Goal: Information Seeking & Learning: Find specific fact

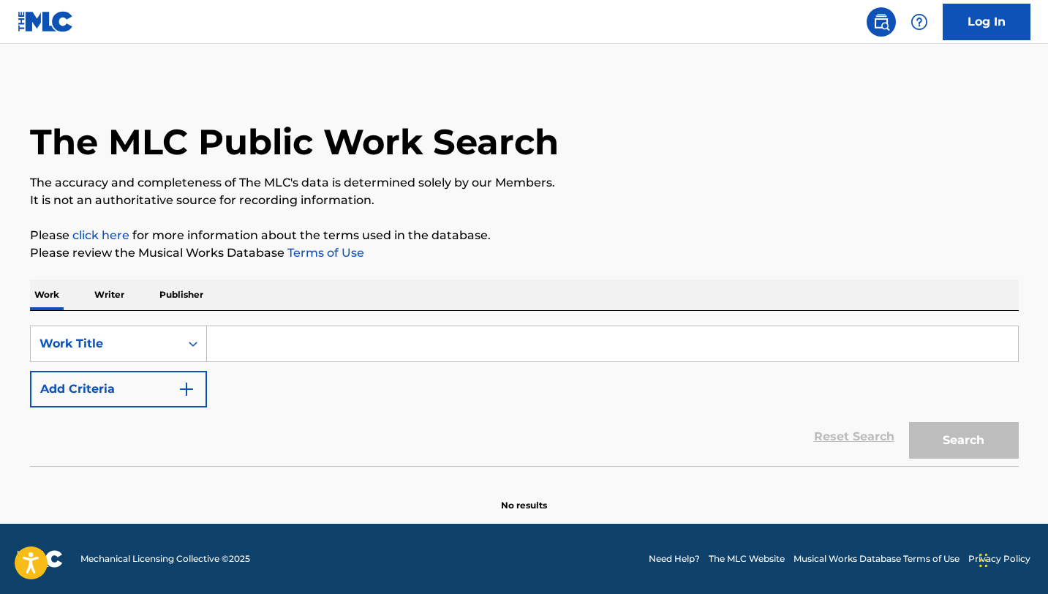
click at [267, 337] on input "Search Form" at bounding box center [612, 343] width 811 height 35
paste input "[PERSON_NAME] [PERSON_NAME]"
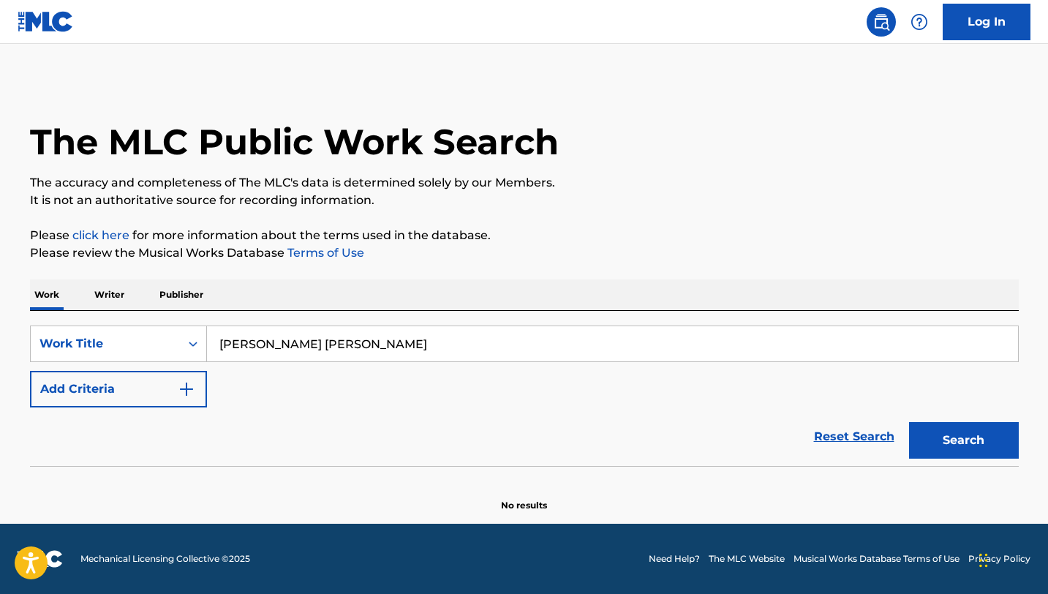
type input "[PERSON_NAME] [PERSON_NAME]"
click at [181, 406] on button "Add Criteria" at bounding box center [118, 389] width 177 height 37
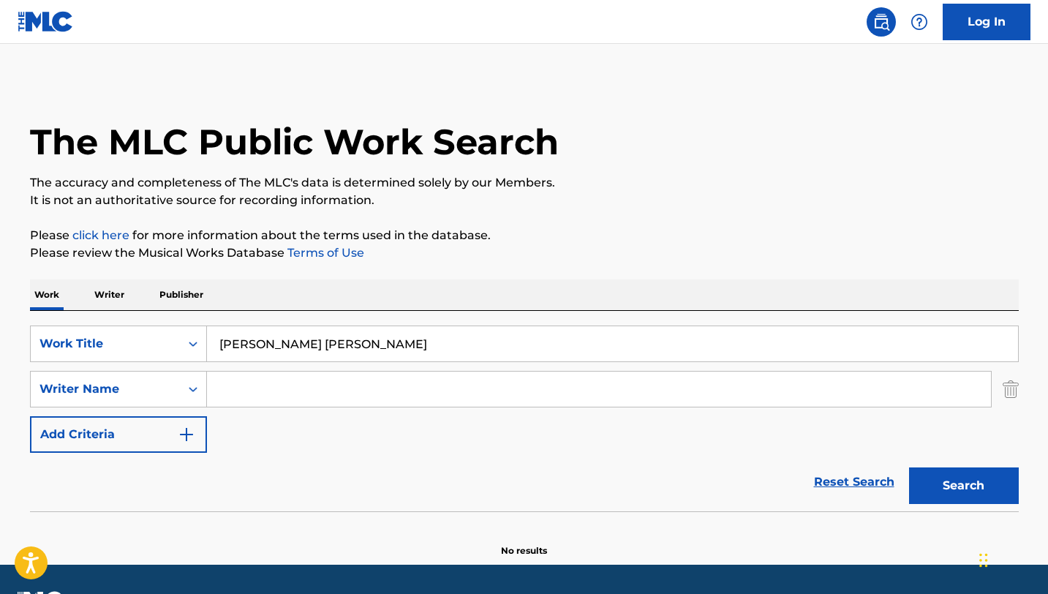
click at [243, 392] on input "Search Form" at bounding box center [599, 388] width 784 height 35
paste input "Minixtra"
type input "Minixtra"
click at [947, 485] on button "Search" at bounding box center [964, 485] width 110 height 37
click at [282, 338] on input "[PERSON_NAME] [PERSON_NAME]" at bounding box center [612, 343] width 811 height 35
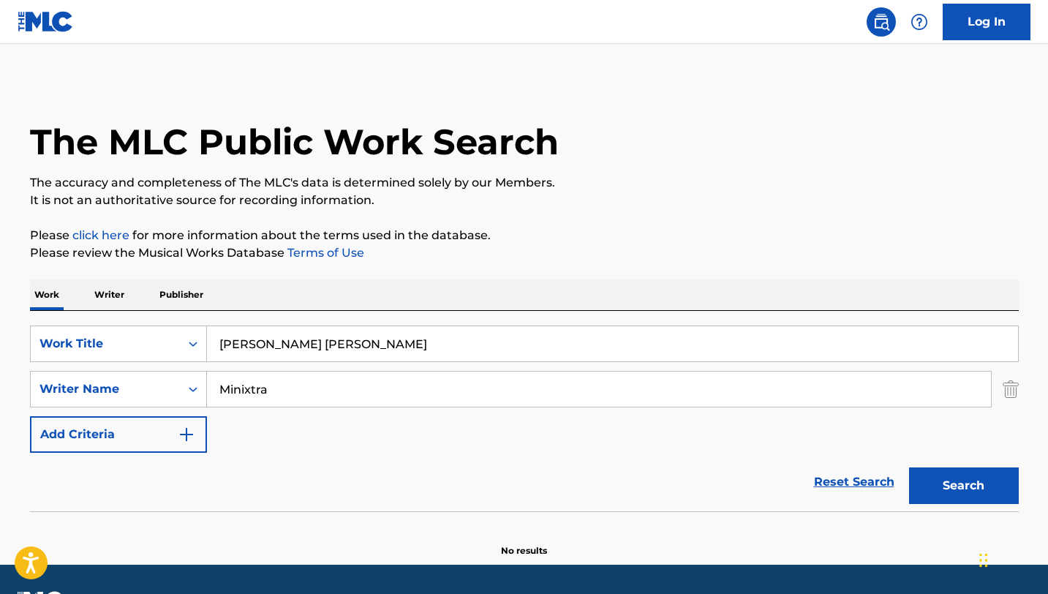
click at [282, 338] on input "[PERSON_NAME] [PERSON_NAME]" at bounding box center [612, 343] width 811 height 35
paste input "Mourinh"
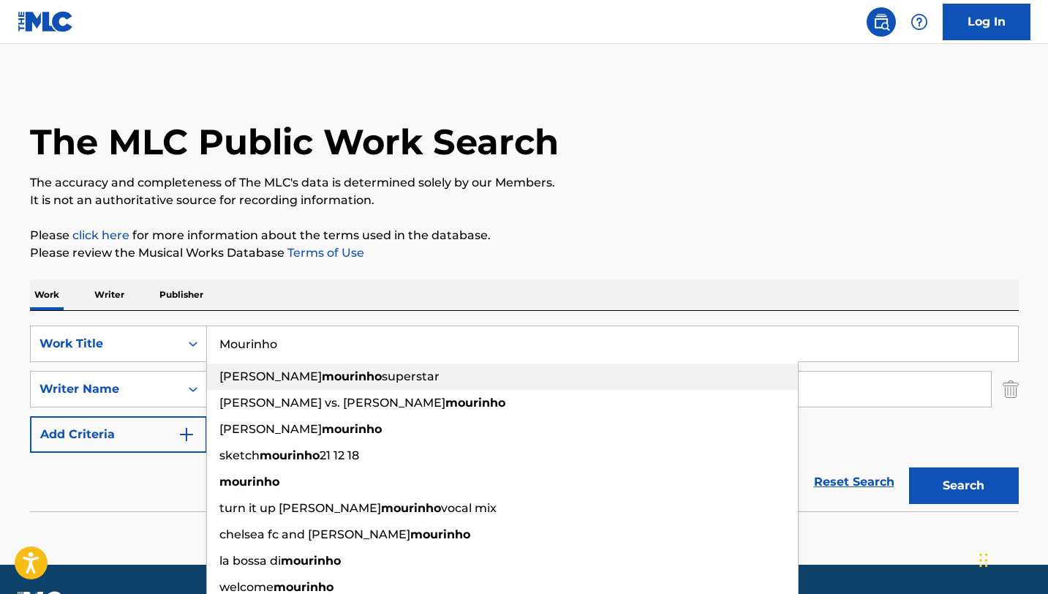
click at [322, 379] on strong "mourinho" at bounding box center [352, 376] width 60 height 14
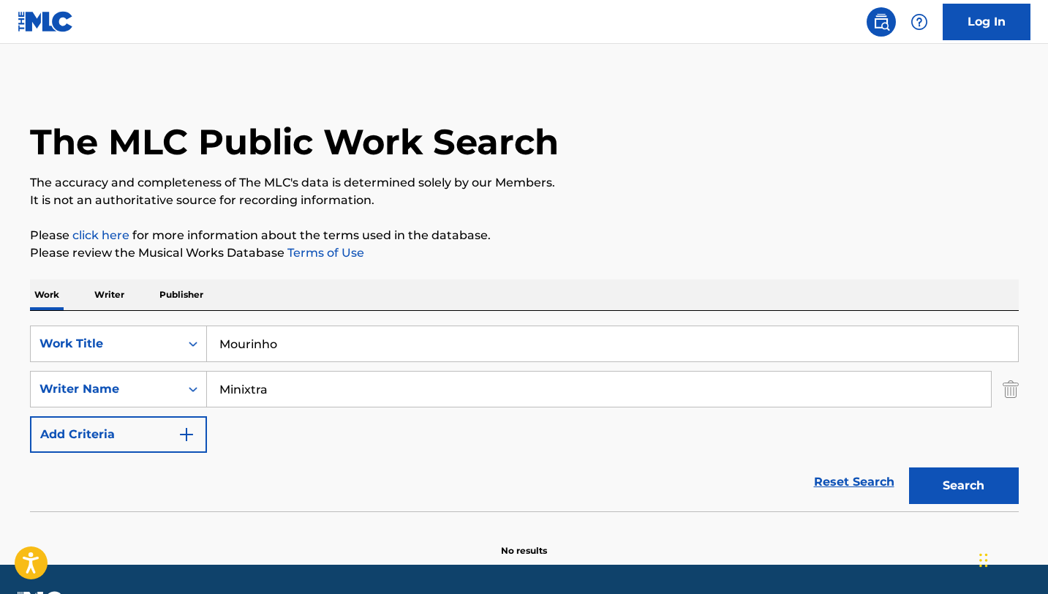
click at [352, 346] on input "Mourinho" at bounding box center [612, 343] width 811 height 35
paste input "Mourinho"
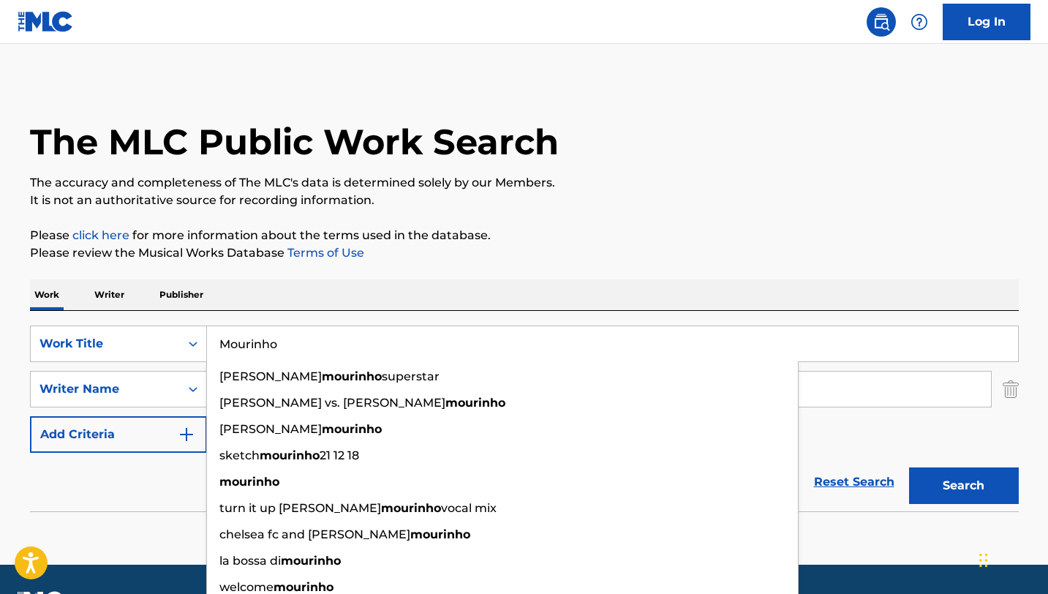
type input "Mourinho"
click at [159, 506] on div "Reset Search Search" at bounding box center [524, 481] width 988 height 58
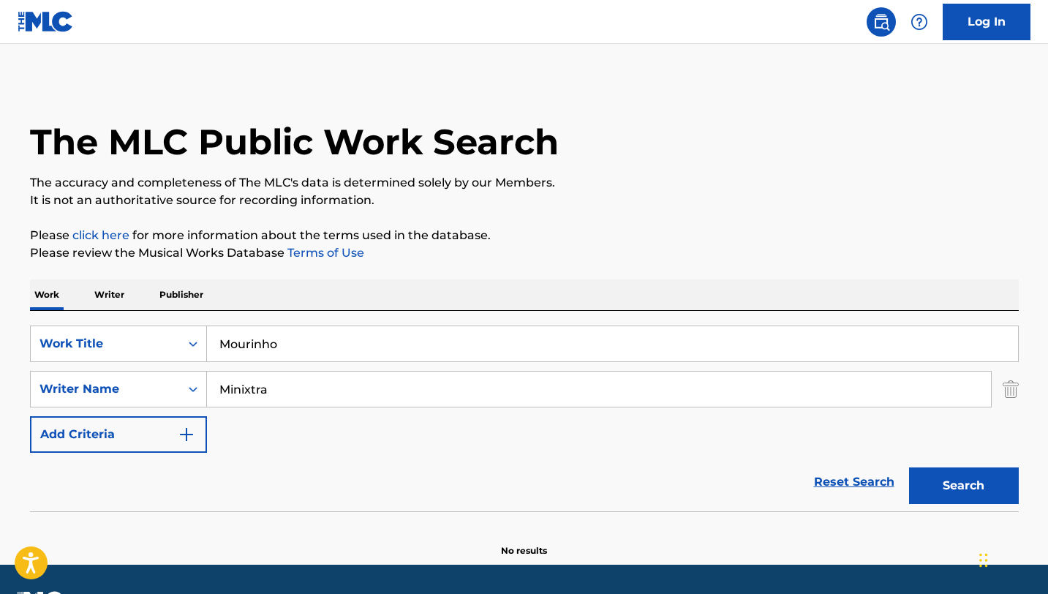
click at [286, 392] on input "Minixtra" at bounding box center [599, 388] width 784 height 35
type input "gwee"
click at [942, 469] on button "Search" at bounding box center [964, 485] width 110 height 37
click at [304, 355] on input "Mourinho" at bounding box center [612, 343] width 811 height 35
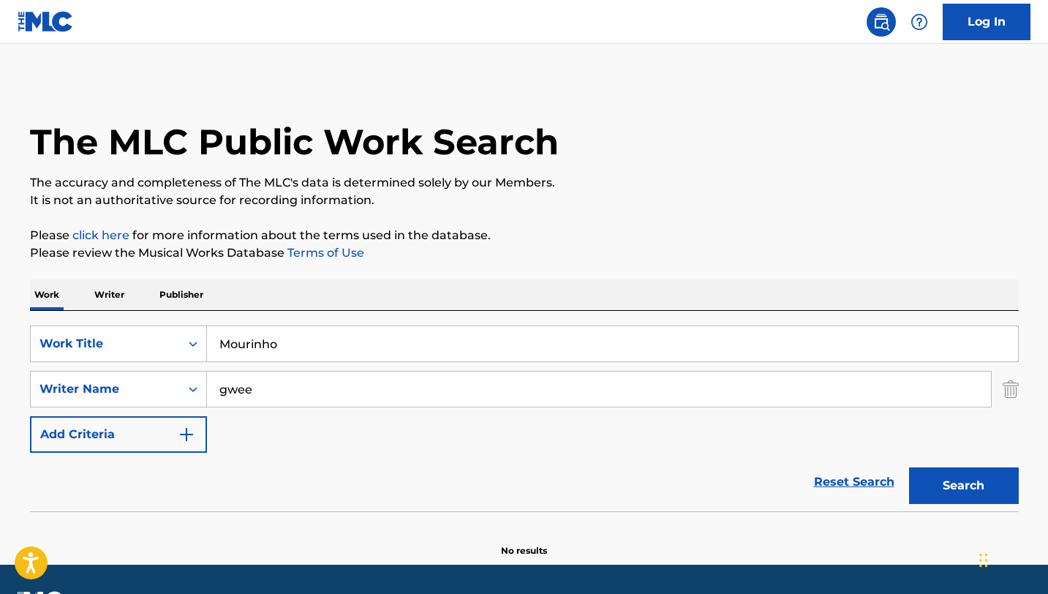
click at [304, 355] on input "Mourinho" at bounding box center [612, 343] width 811 height 35
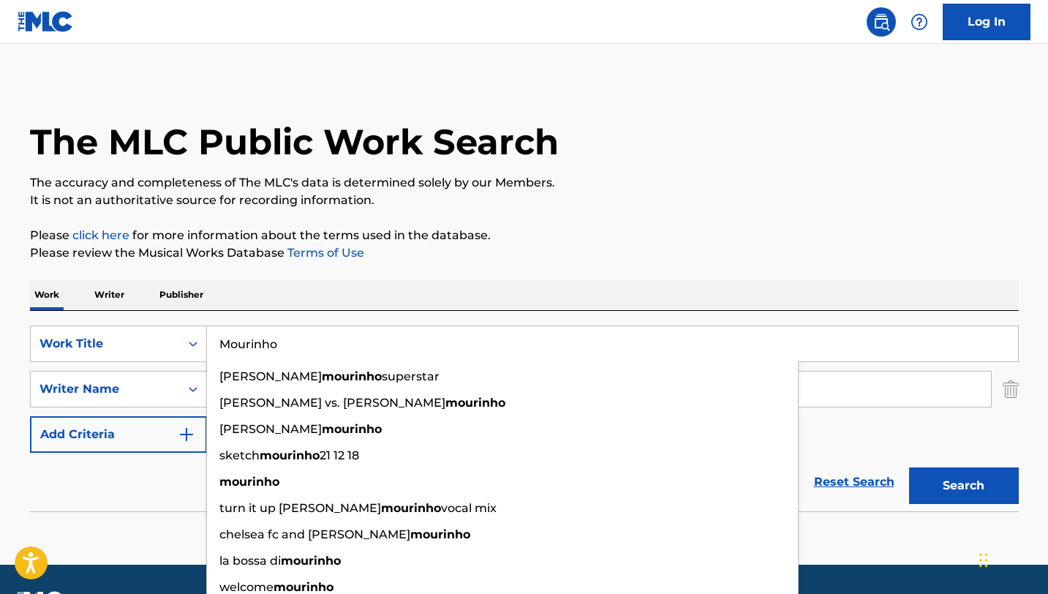
paste input "CORTEIZ"
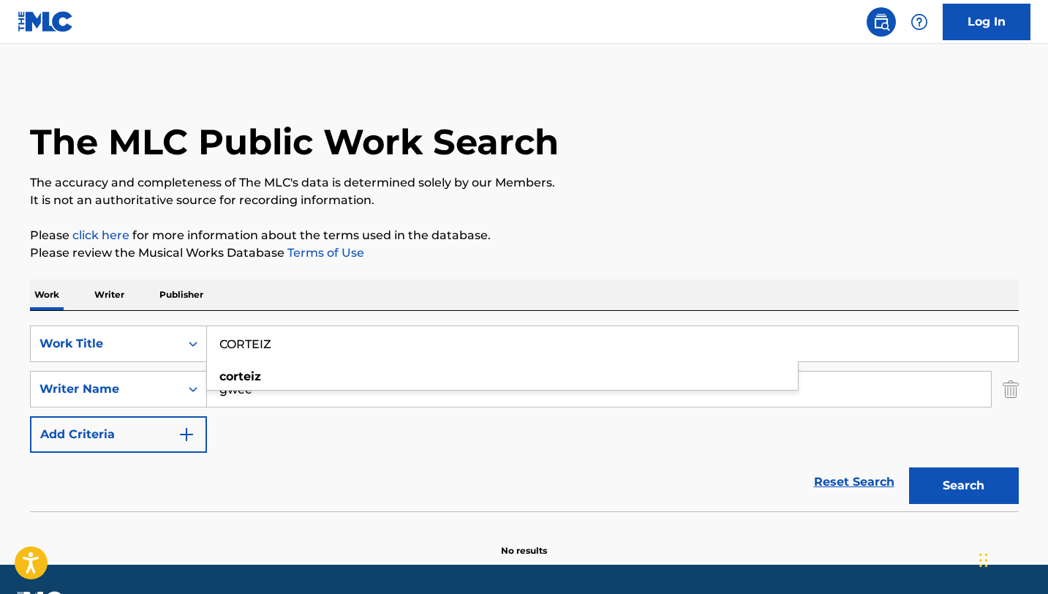
type input "CORTEIZ"
click at [264, 445] on div "SearchWithCriteria78cfd128-8dd9-407f-b101-876daf6e739c Work Title CORTEIZ corte…" at bounding box center [524, 388] width 988 height 127
click at [340, 392] on input "gwee" at bounding box center [599, 388] width 784 height 35
paste input "Tywheezo"
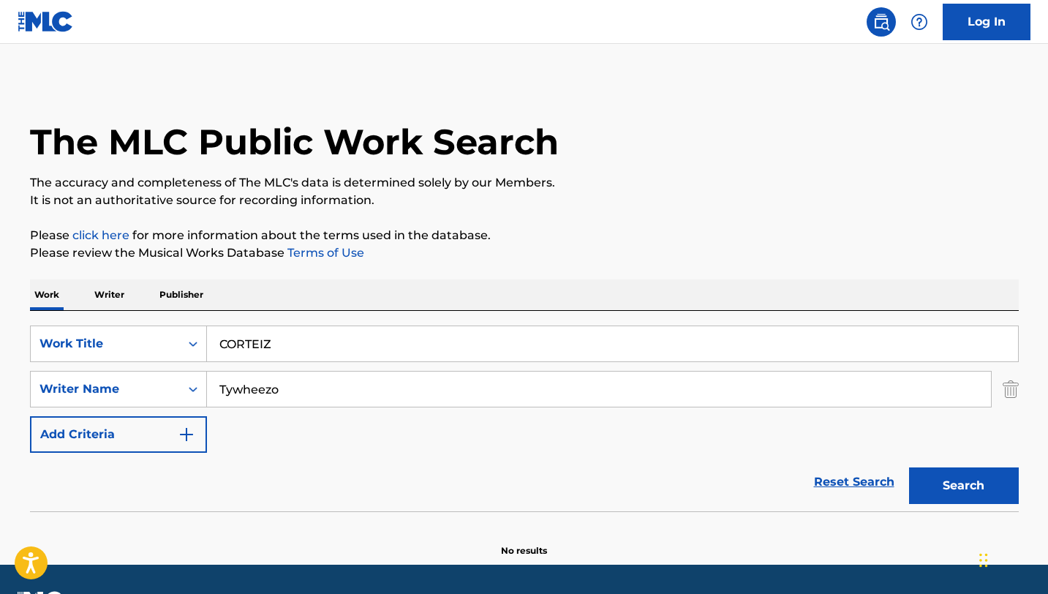
click at [946, 485] on button "Search" at bounding box center [964, 485] width 110 height 37
click at [613, 387] on input "Tywheezo" at bounding box center [599, 388] width 784 height 35
paste input "Solz"
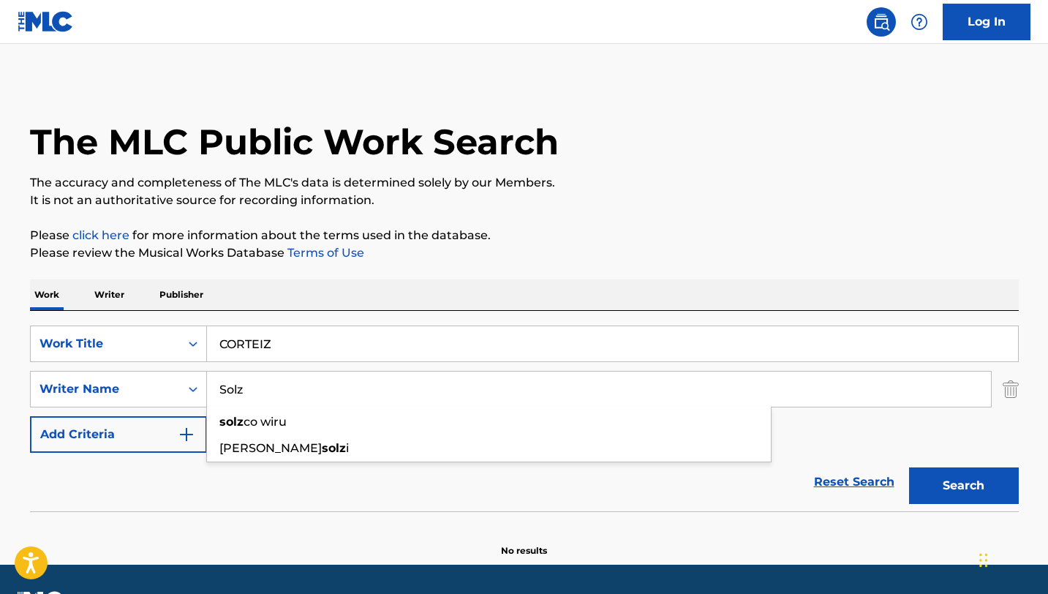
click at [936, 488] on button "Search" at bounding box center [964, 485] width 110 height 37
click at [280, 380] on input "Solz" at bounding box center [599, 388] width 784 height 35
paste input "Cold"
type input "Solz Cold"
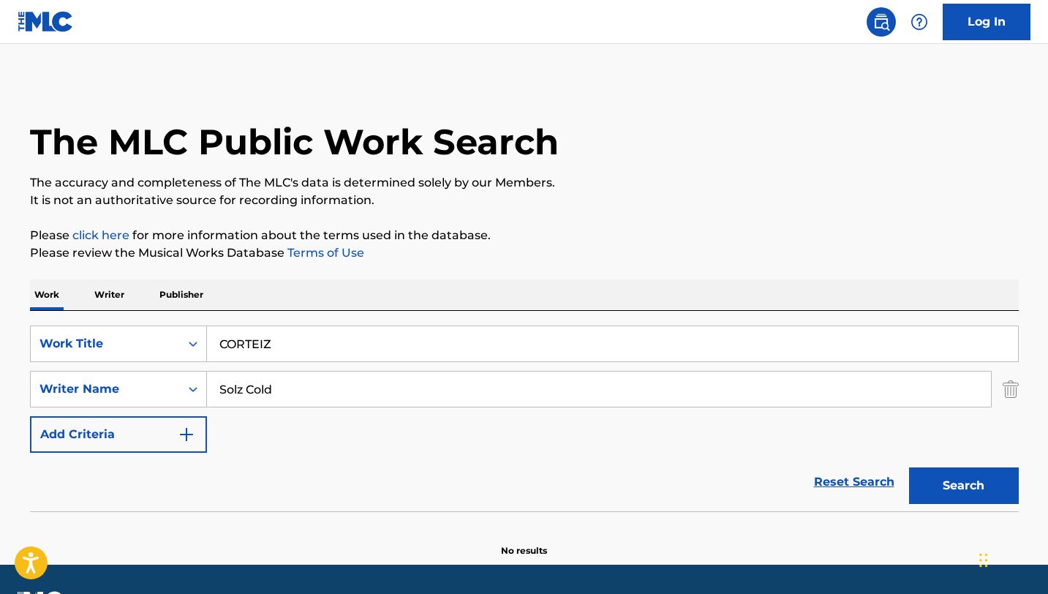
click at [938, 475] on button "Search" at bounding box center [964, 485] width 110 height 37
click at [273, 352] on input "CORTEIZ" at bounding box center [612, 343] width 811 height 35
click at [265, 488] on div "Reset Search Search" at bounding box center [524, 481] width 988 height 58
click at [270, 387] on input "Solz Cold" at bounding box center [599, 388] width 784 height 35
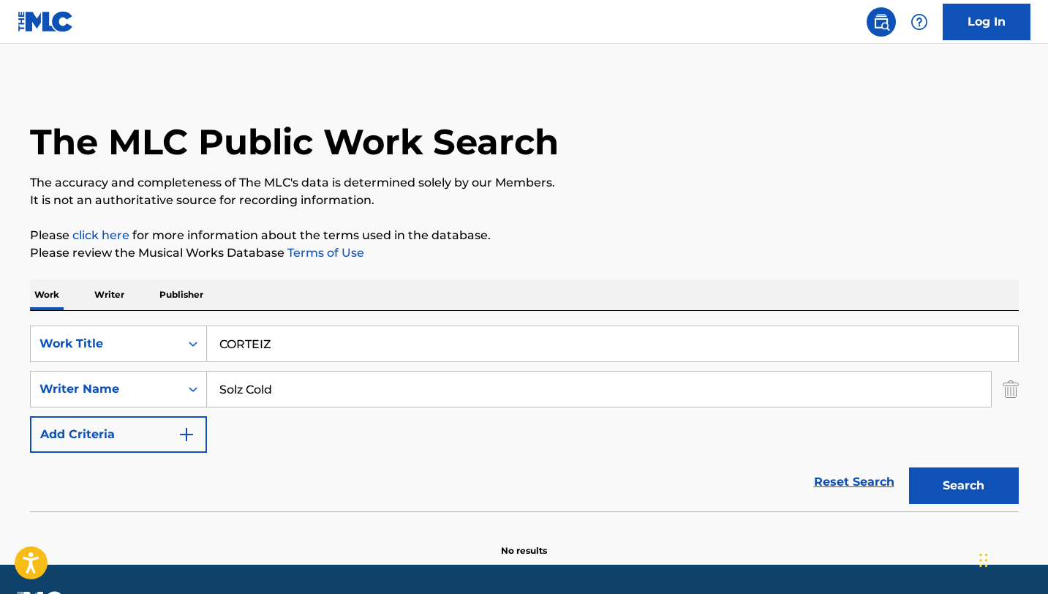
click at [270, 387] on input "Solz Cold" at bounding box center [599, 388] width 784 height 35
click at [255, 355] on input "CORTEIZ" at bounding box center [612, 343] width 811 height 35
paste input "In Too Deep"
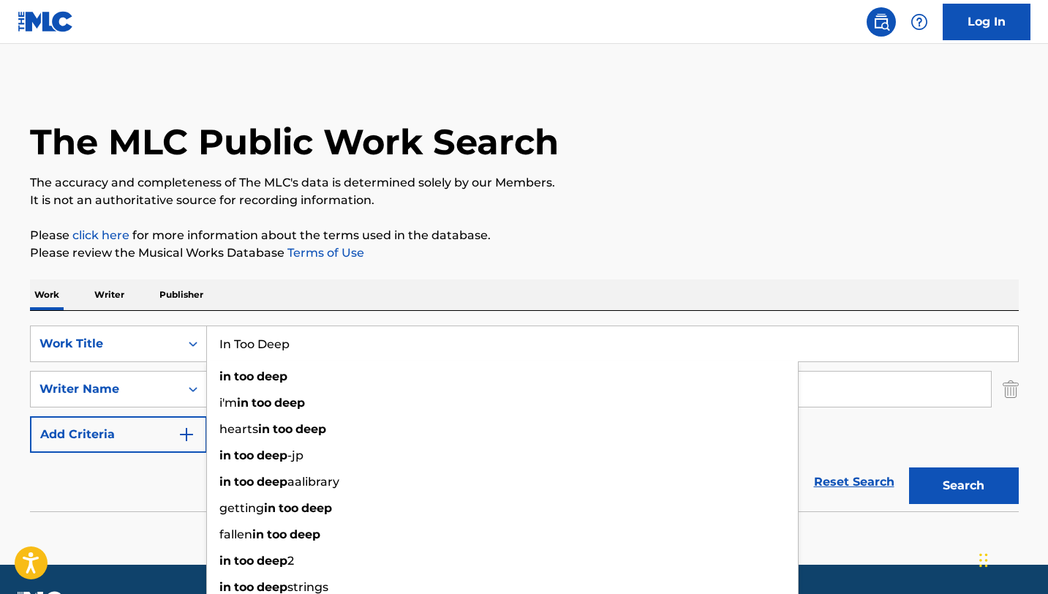
type input "In Too Deep"
click at [138, 488] on div "Reset Search Search" at bounding box center [524, 481] width 988 height 58
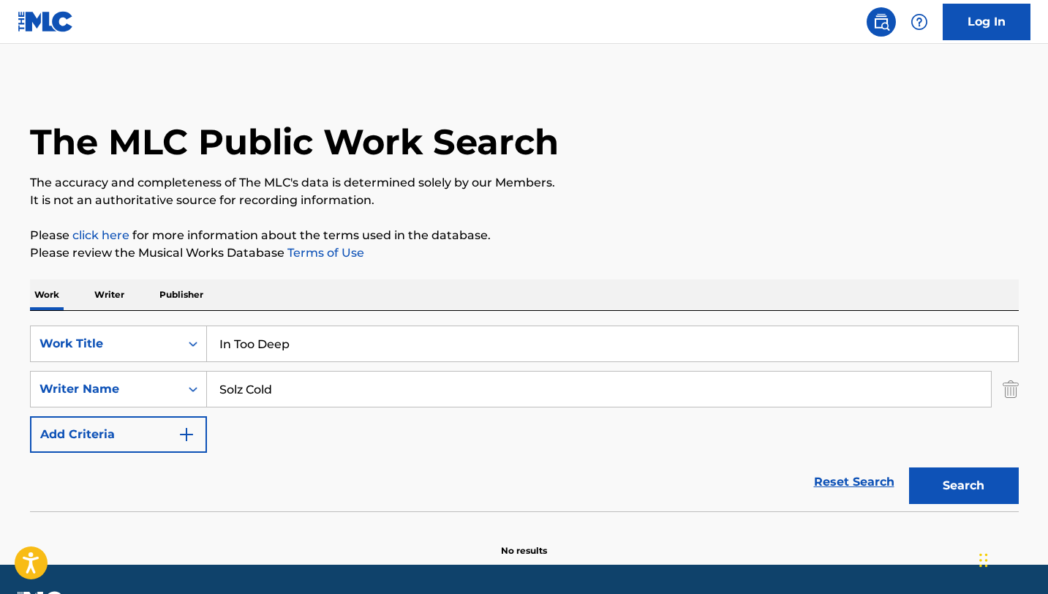
click at [349, 397] on input "Solz Cold" at bounding box center [599, 388] width 784 height 35
click at [966, 419] on div "SearchWithCriteria78cfd128-8dd9-407f-b101-876daf6e739c Work Title In Too Deep S…" at bounding box center [524, 388] width 988 height 127
click at [947, 474] on button "Search" at bounding box center [964, 485] width 110 height 37
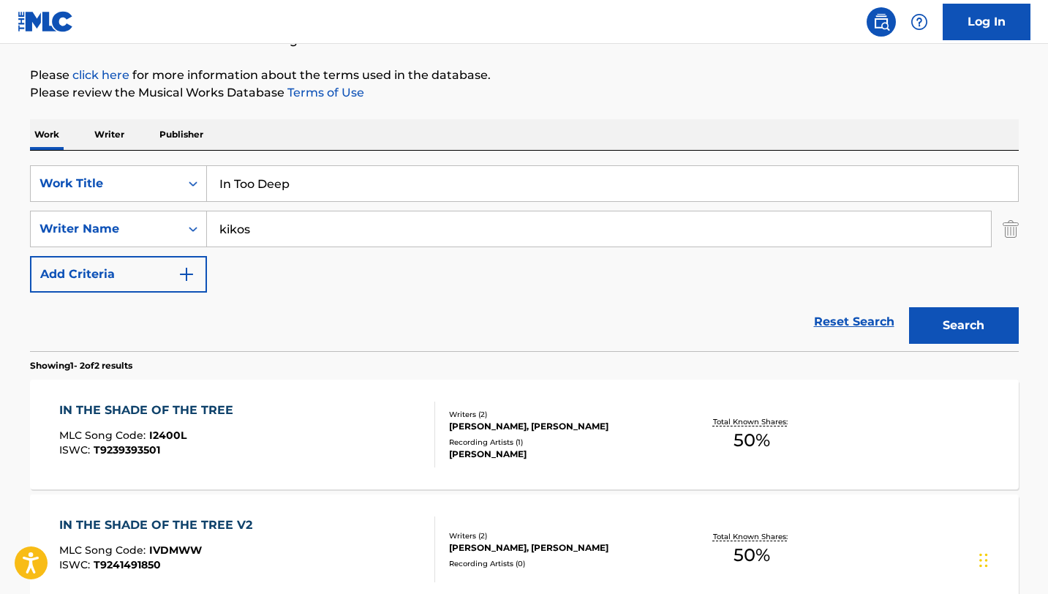
scroll to position [199, 0]
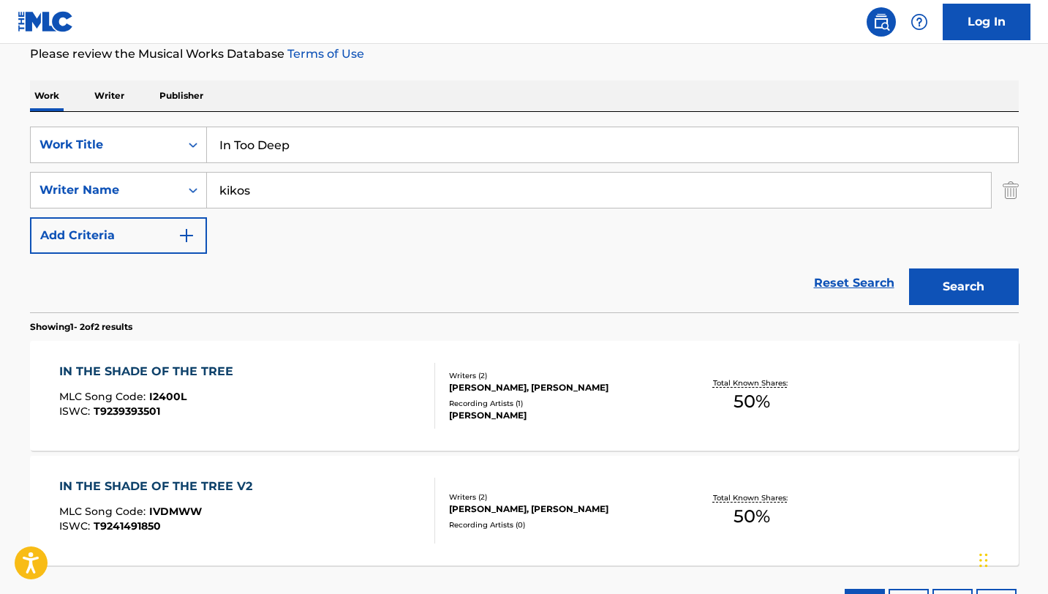
click at [319, 175] on input "kikos" at bounding box center [599, 190] width 784 height 35
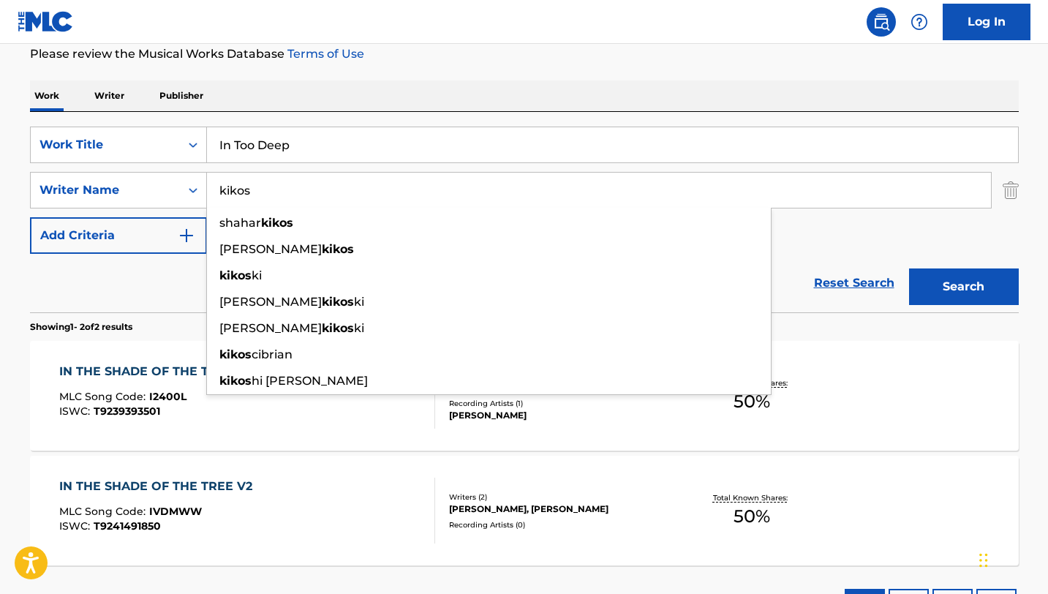
click at [319, 175] on input "kikos" at bounding box center [599, 190] width 784 height 35
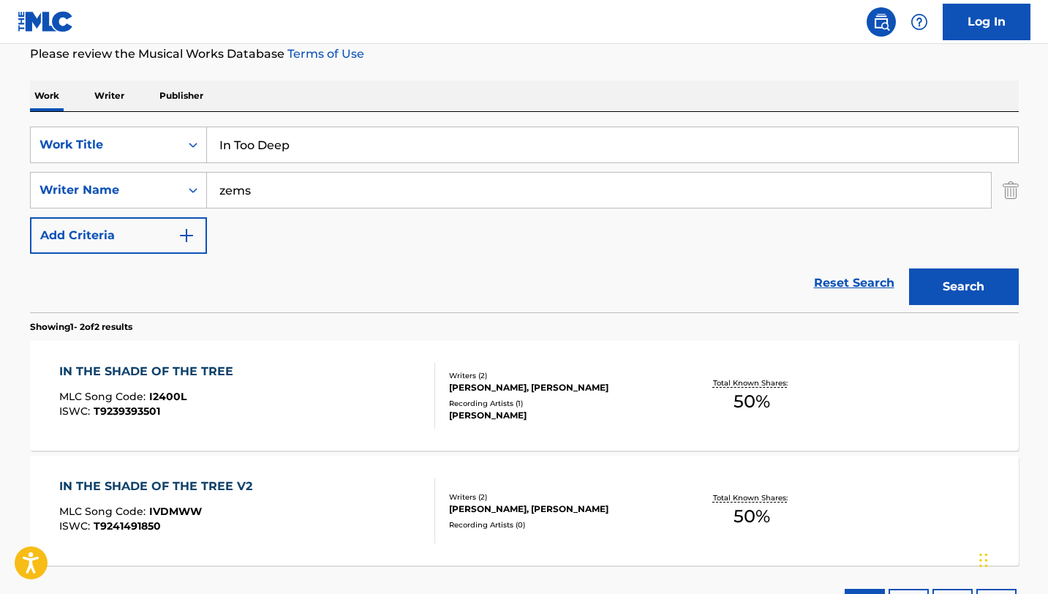
click at [797, 232] on div "SearchWithCriteria78cfd128-8dd9-407f-b101-876daf6e739c Work Title In Too Deep S…" at bounding box center [524, 189] width 988 height 127
click at [942, 287] on button "Search" at bounding box center [964, 286] width 110 height 37
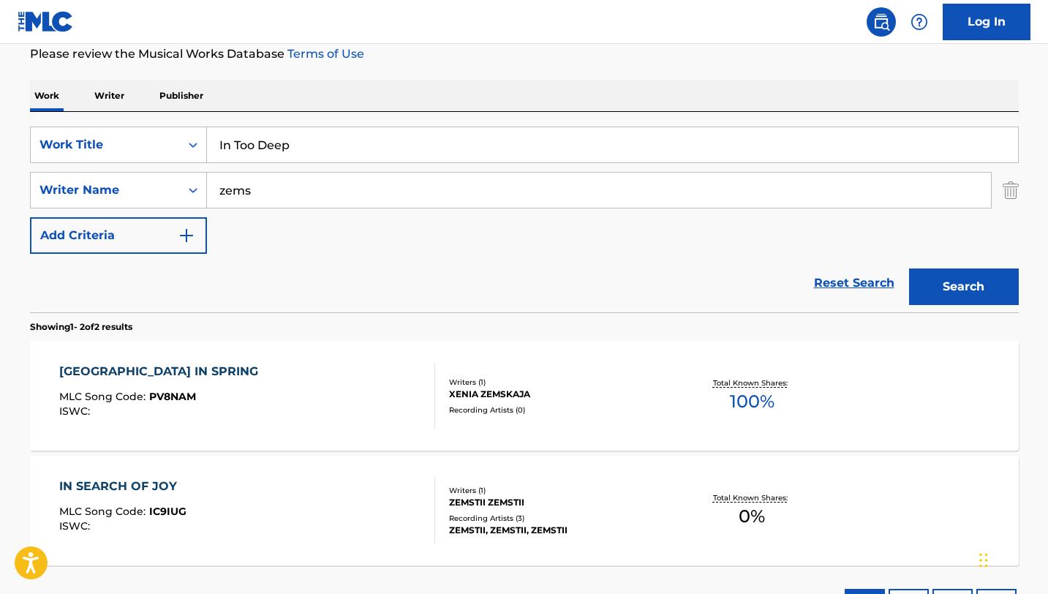
click at [342, 183] on input "zems" at bounding box center [599, 190] width 784 height 35
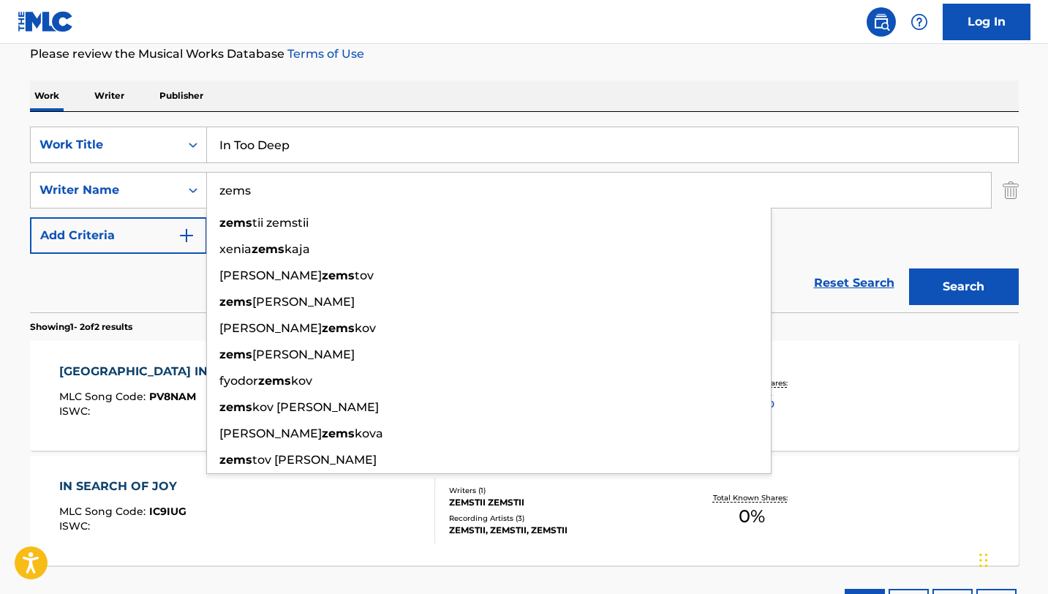
click at [342, 183] on input "zems" at bounding box center [599, 190] width 784 height 35
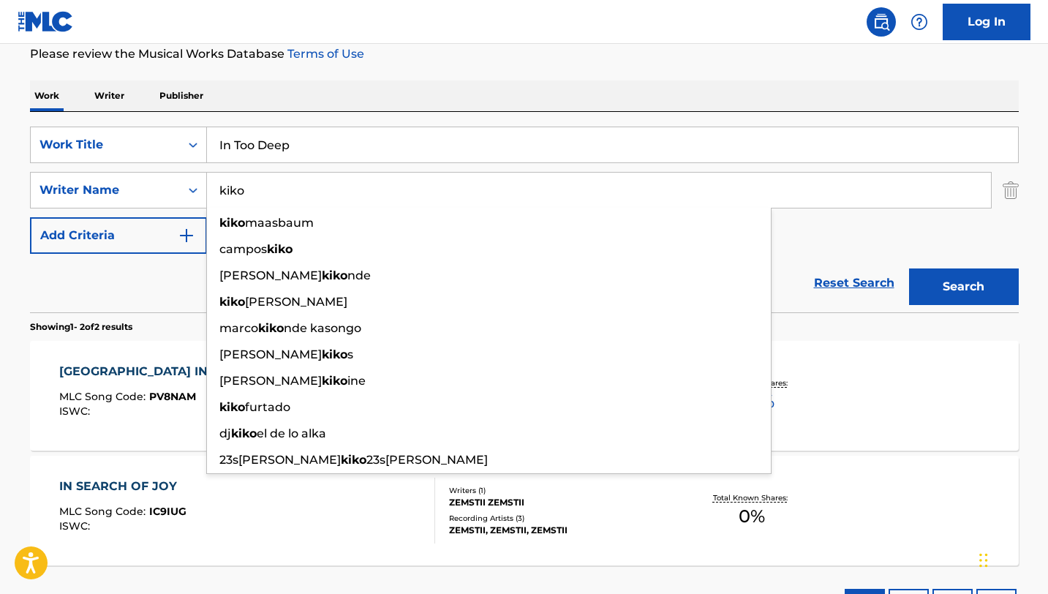
type input "kiko"
click at [909, 225] on div "SearchWithCriteria78cfd128-8dd9-407f-b101-876daf6e739c Work Title In Too Deep S…" at bounding box center [524, 189] width 988 height 127
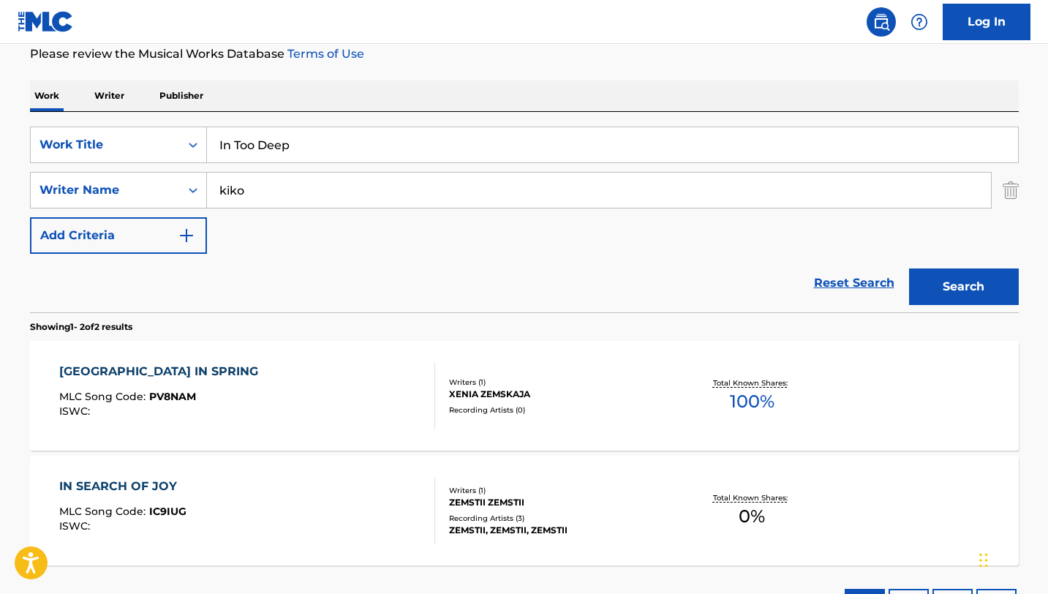
click at [958, 289] on button "Search" at bounding box center [964, 286] width 110 height 37
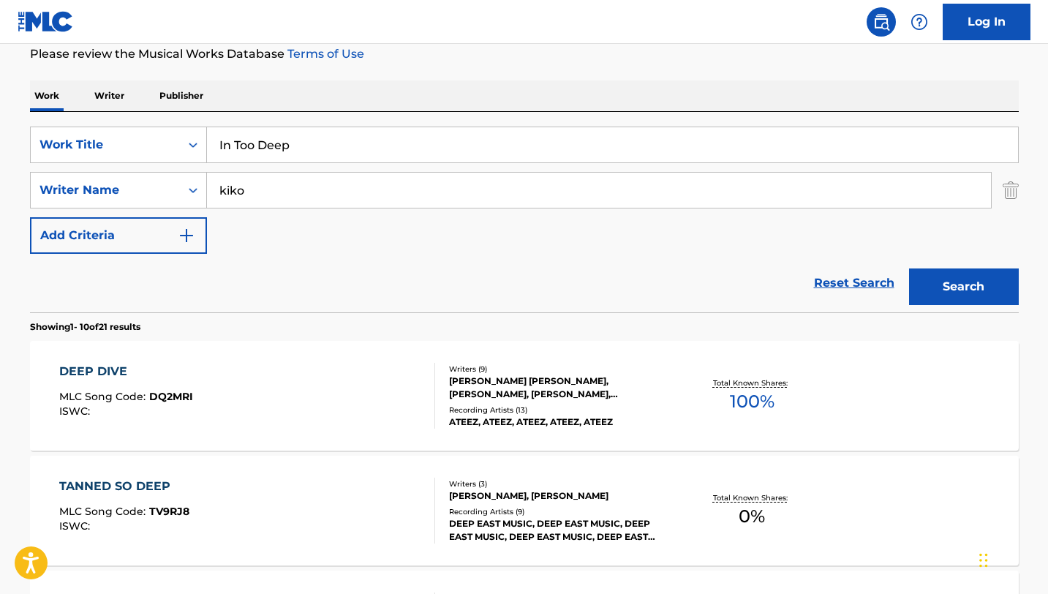
click at [325, 132] on input "In Too Deep" at bounding box center [612, 144] width 811 height 35
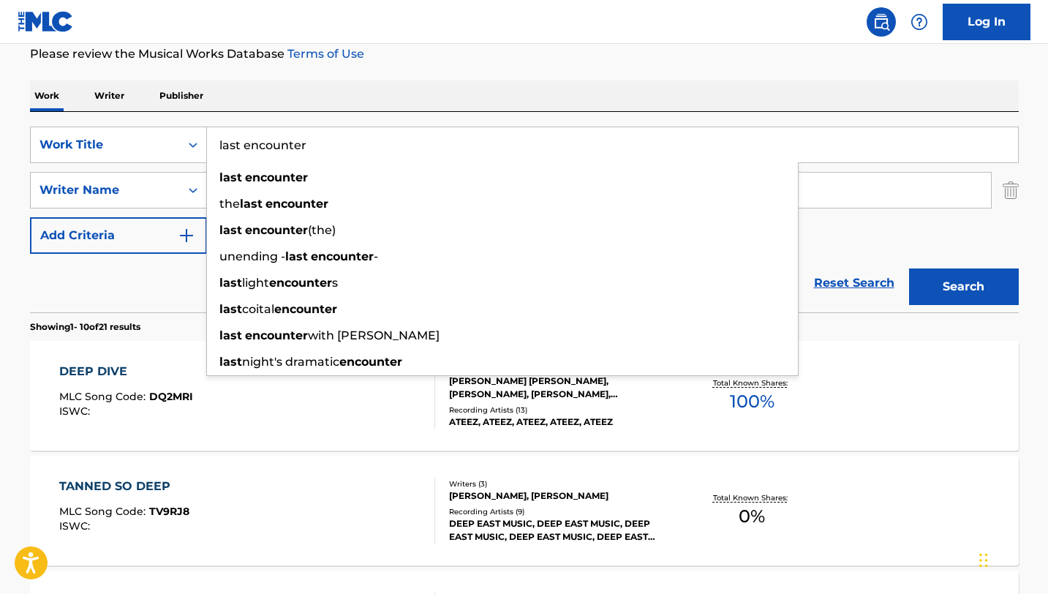
type input "last encounter"
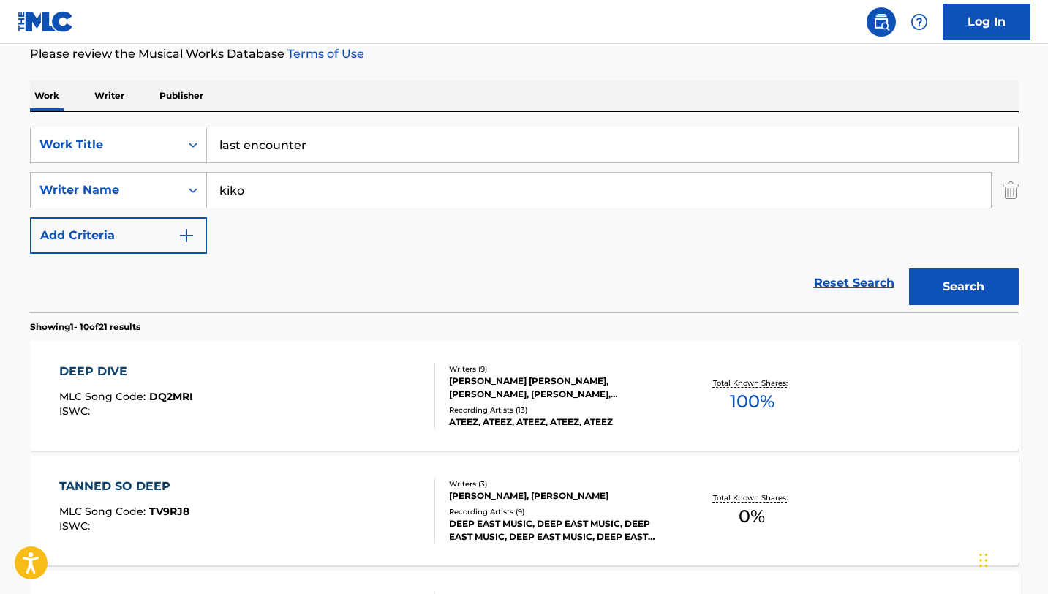
click at [174, 283] on div "Reset Search Search" at bounding box center [524, 283] width 988 height 58
click at [287, 197] on input "kiko" at bounding box center [599, 190] width 784 height 35
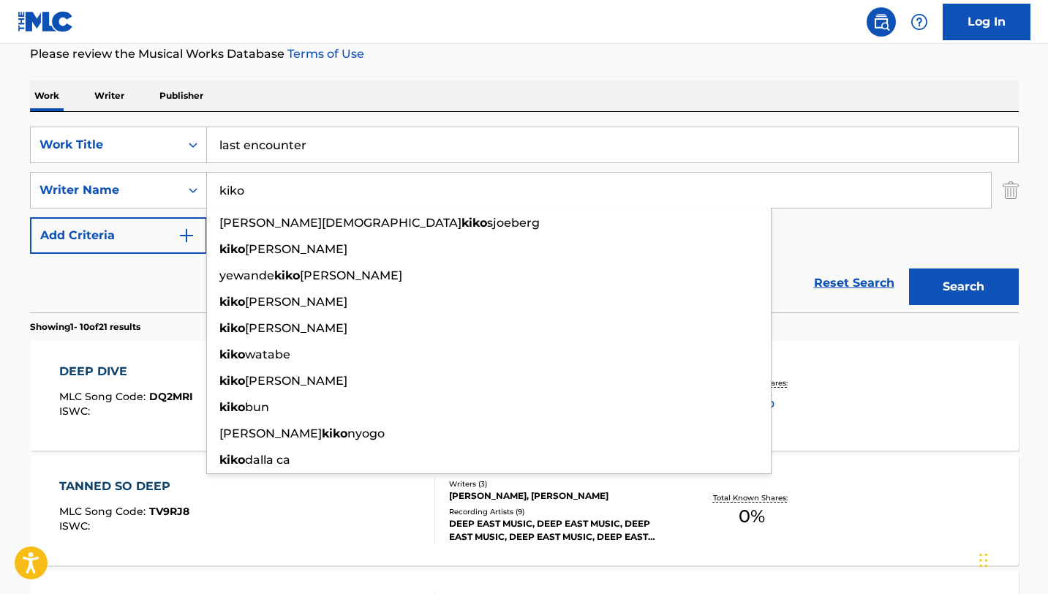
paste input "Tskinz"
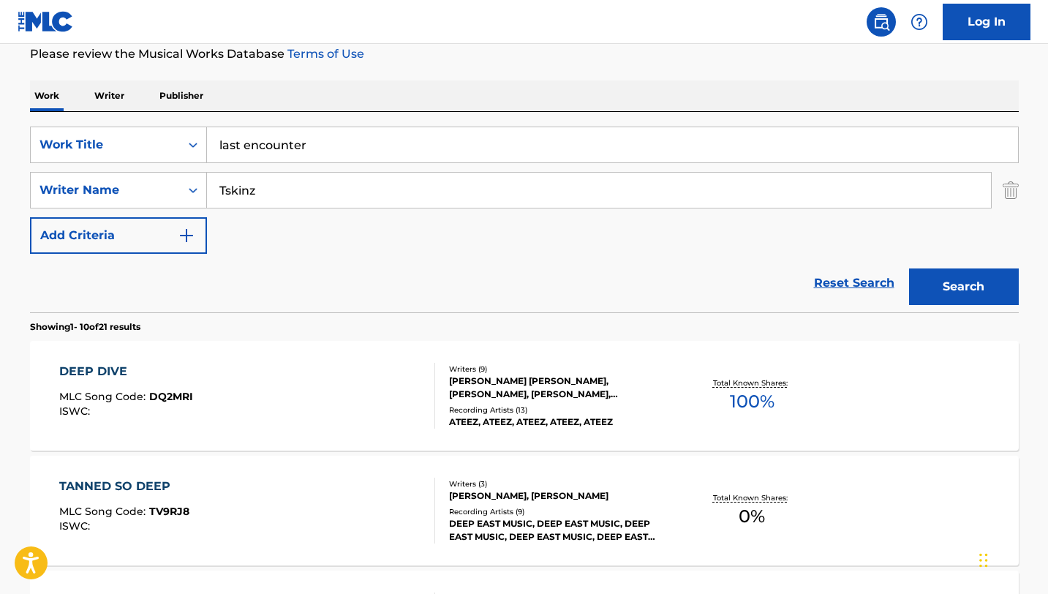
type input "Tskinz"
click at [931, 289] on button "Search" at bounding box center [964, 286] width 110 height 37
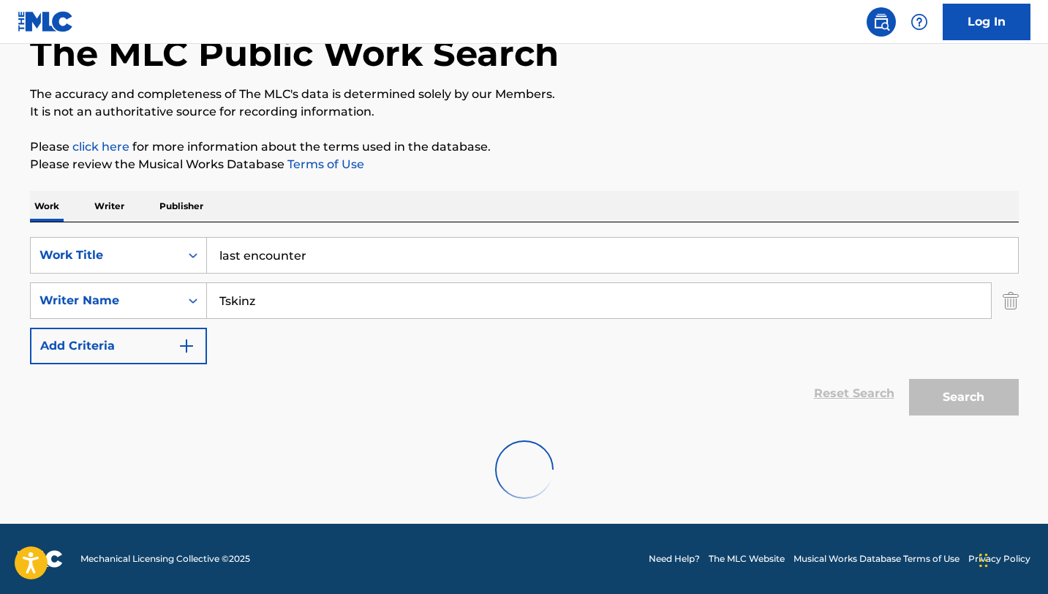
scroll to position [41, 0]
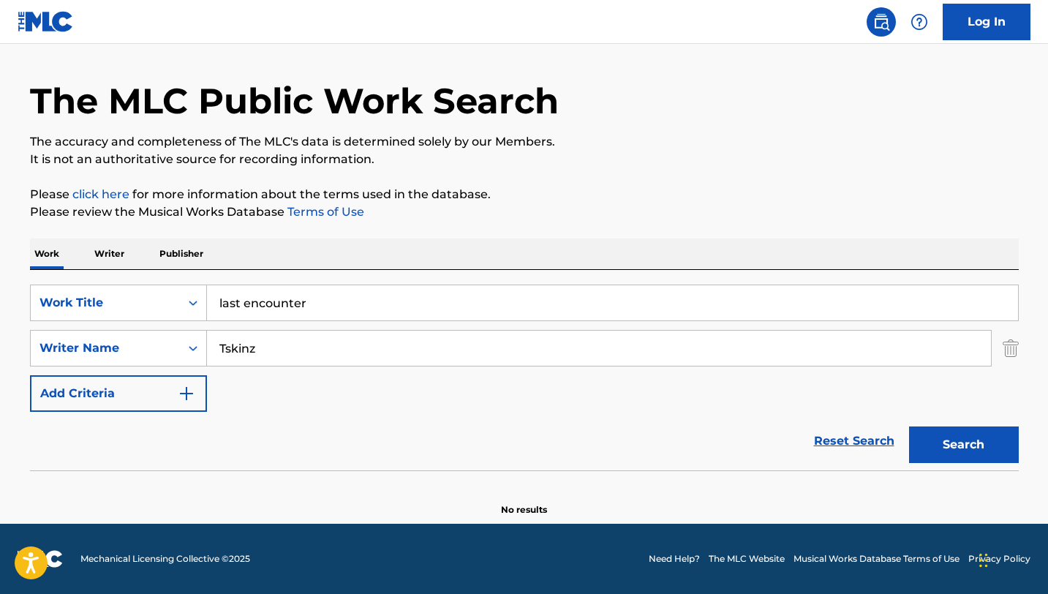
click at [341, 308] on input "last encounter" at bounding box center [612, 302] width 811 height 35
paste input "Charged Up"
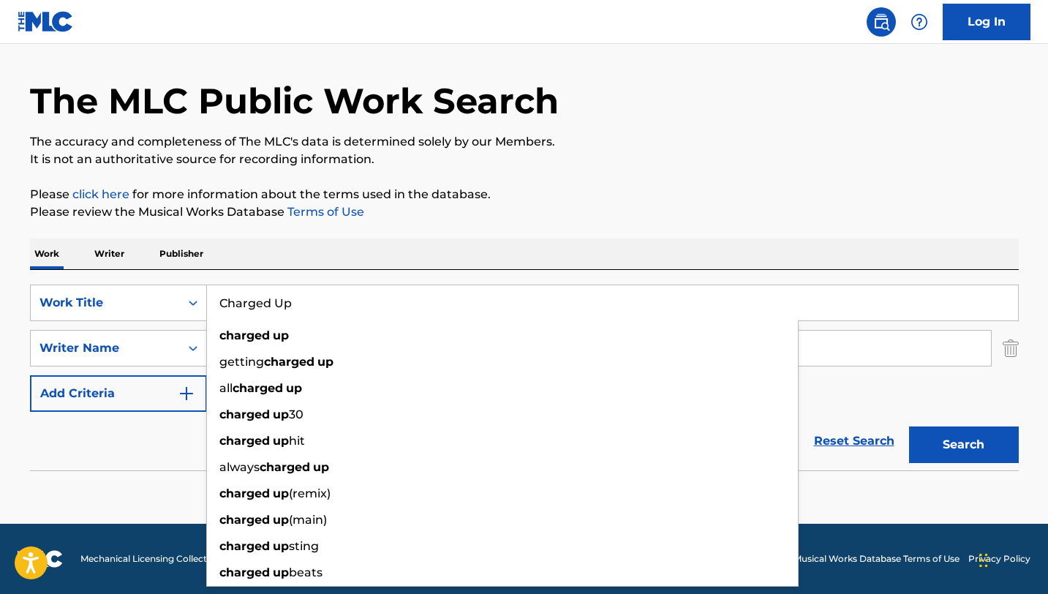
type input "Charged Up"
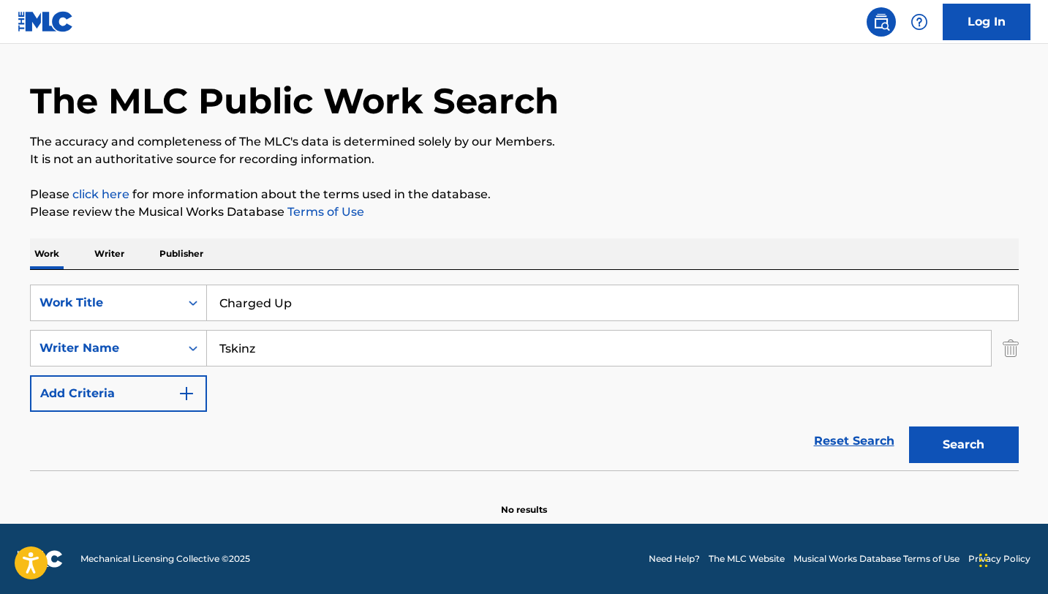
click at [111, 423] on div "Reset Search Search" at bounding box center [524, 441] width 988 height 58
click at [249, 352] on input "Tskinz" at bounding box center [599, 347] width 784 height 35
type input "YD"
click at [947, 454] on button "Search" at bounding box center [964, 444] width 110 height 37
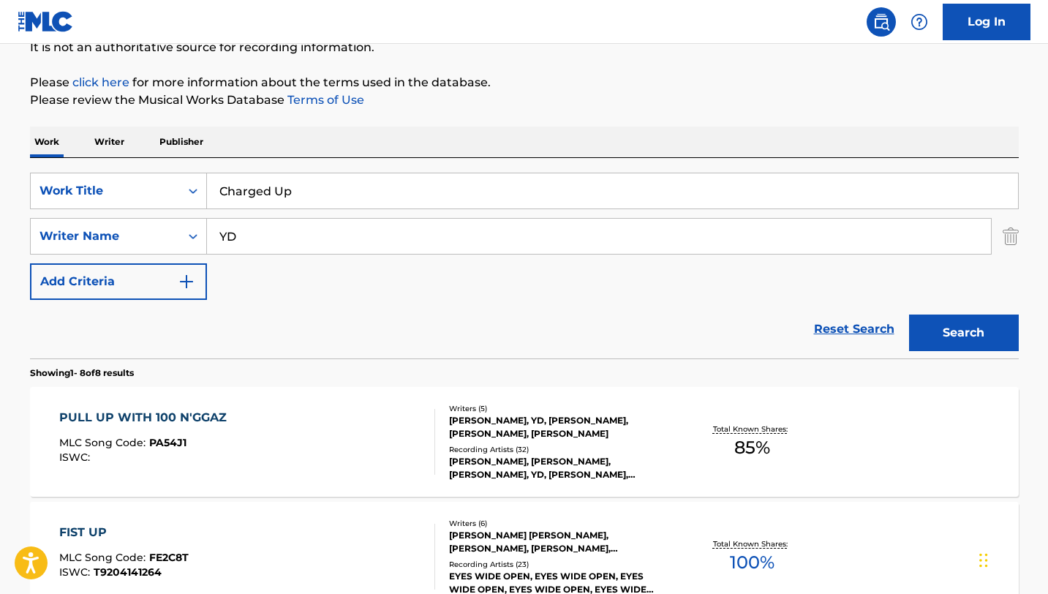
scroll to position [190, 0]
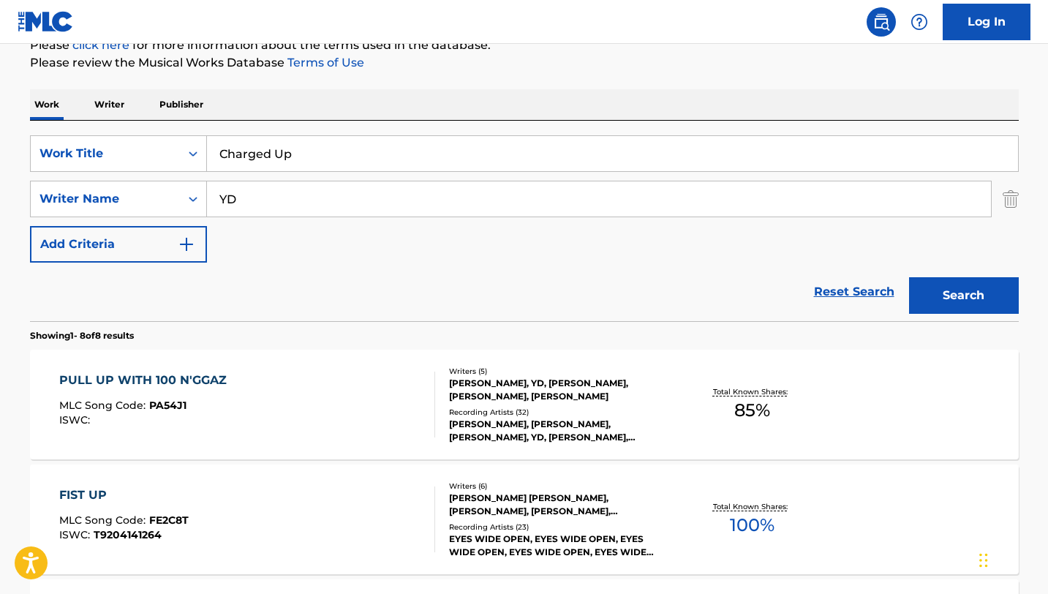
click at [338, 151] on input "Charged Up" at bounding box center [612, 153] width 811 height 35
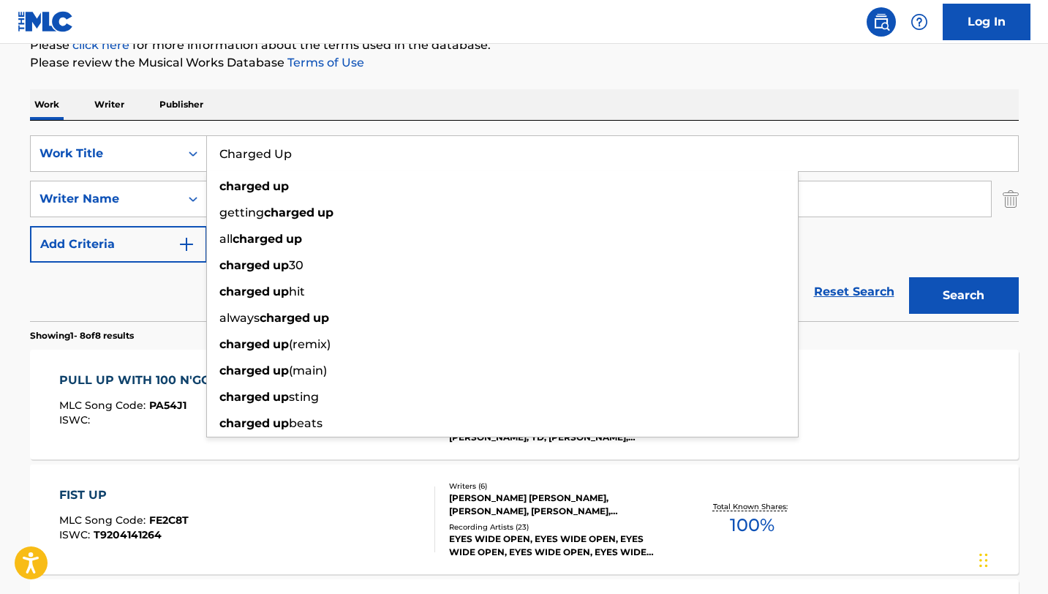
paste input "Locked In The Summer"
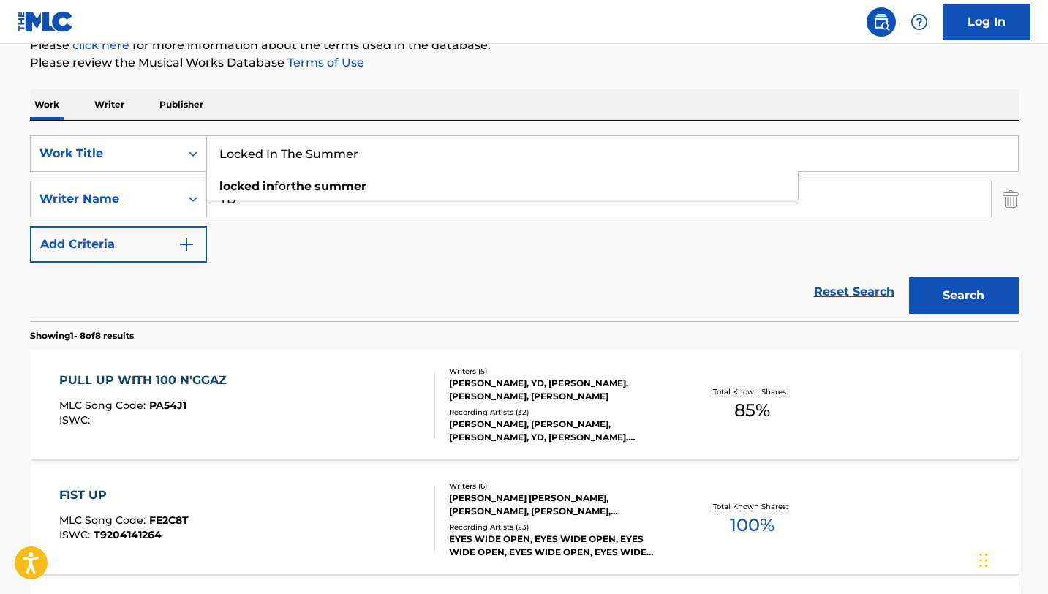
type input "Locked In The Summer"
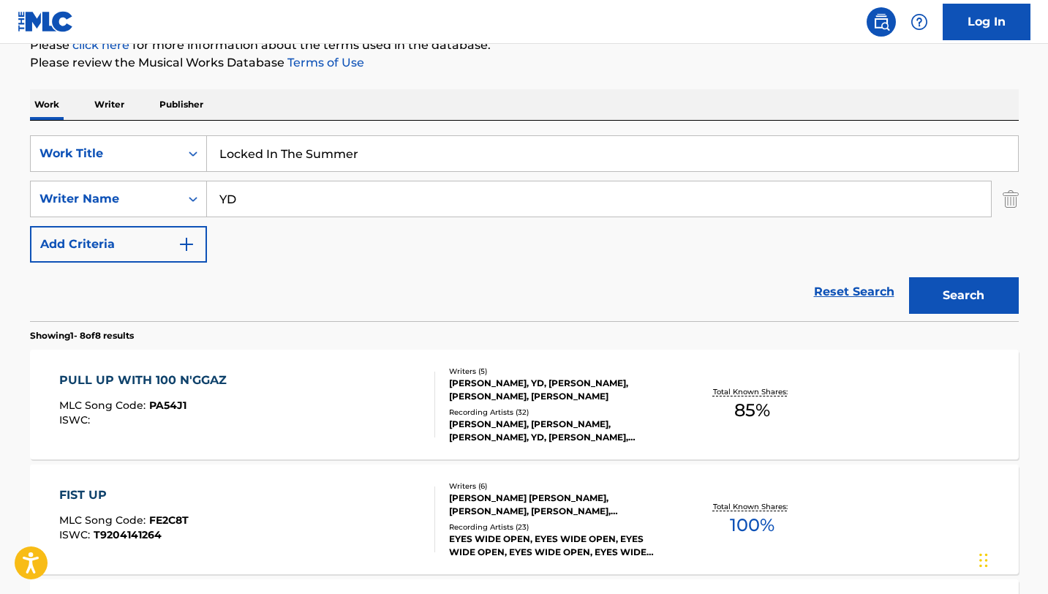
click at [249, 301] on div "Reset Search Search" at bounding box center [524, 291] width 988 height 58
click at [358, 201] on input "YD" at bounding box center [599, 198] width 784 height 35
paste input "GR1ZZY"
type input "GR1ZZY"
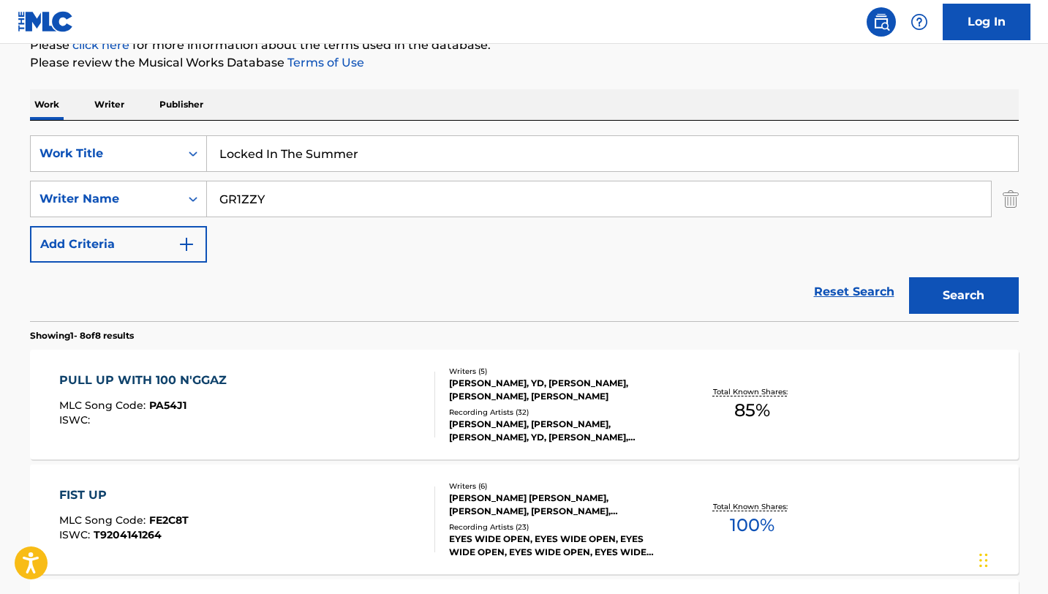
click at [923, 297] on button "Search" at bounding box center [964, 295] width 110 height 37
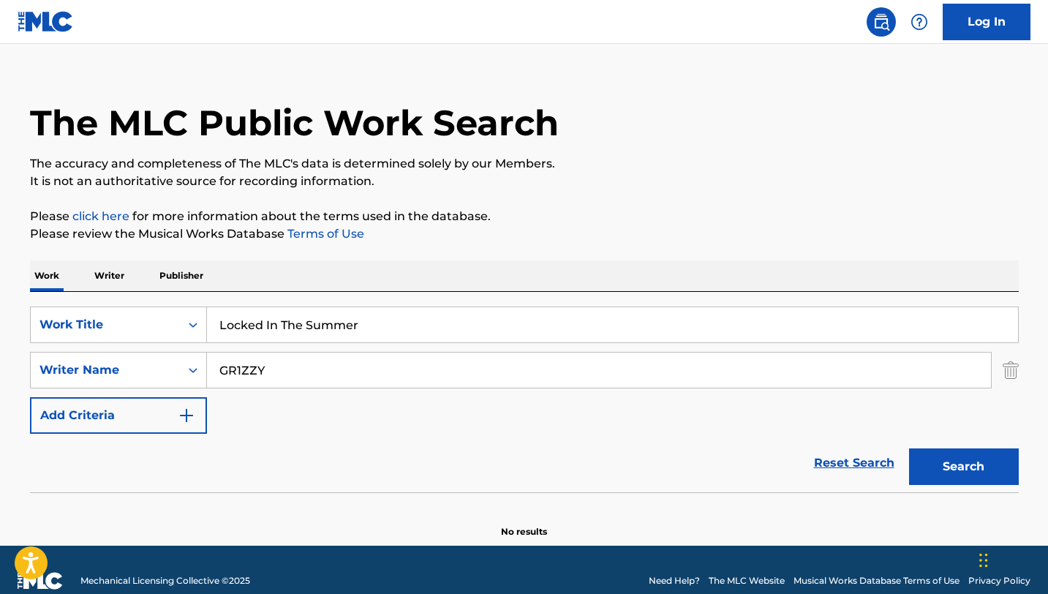
scroll to position [0, 0]
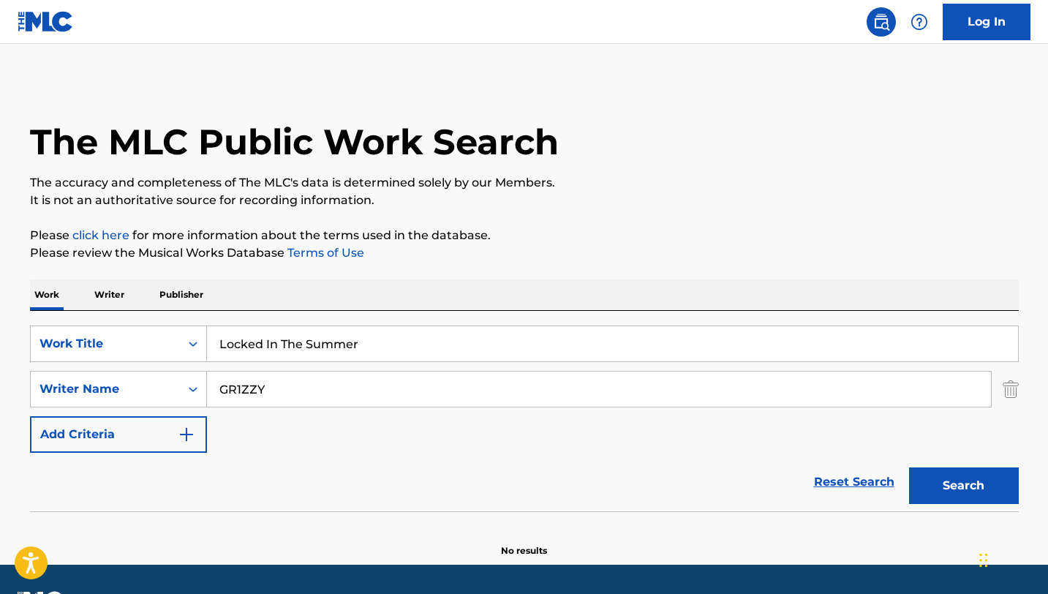
click at [354, 348] on input "Locked In The Summer" at bounding box center [612, 343] width 811 height 35
paste input "Therapy"
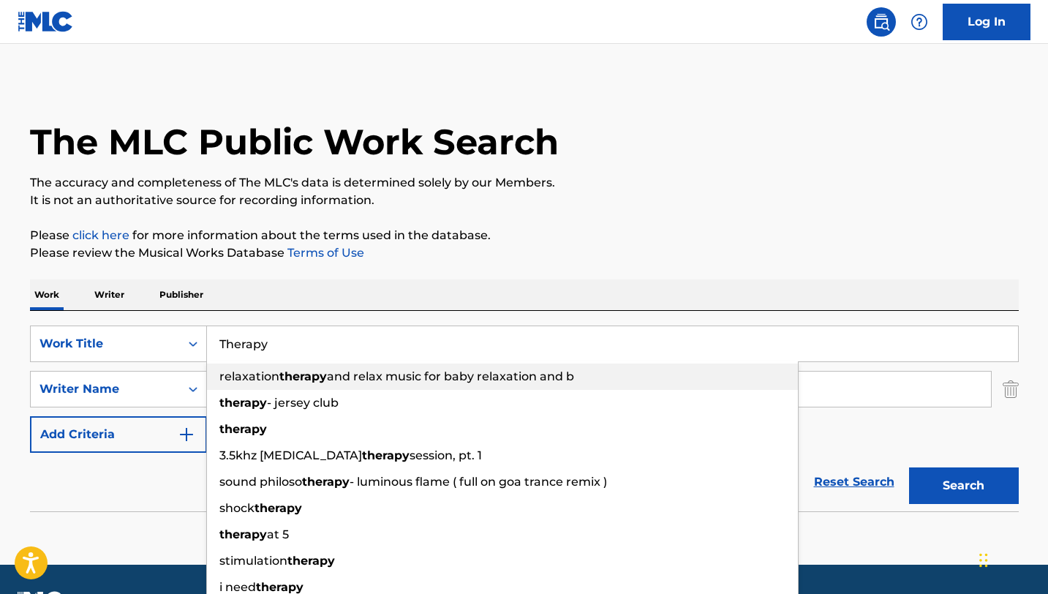
click at [334, 387] on div "relaxation therapy and relax music for baby relaxation and b" at bounding box center [502, 376] width 591 height 26
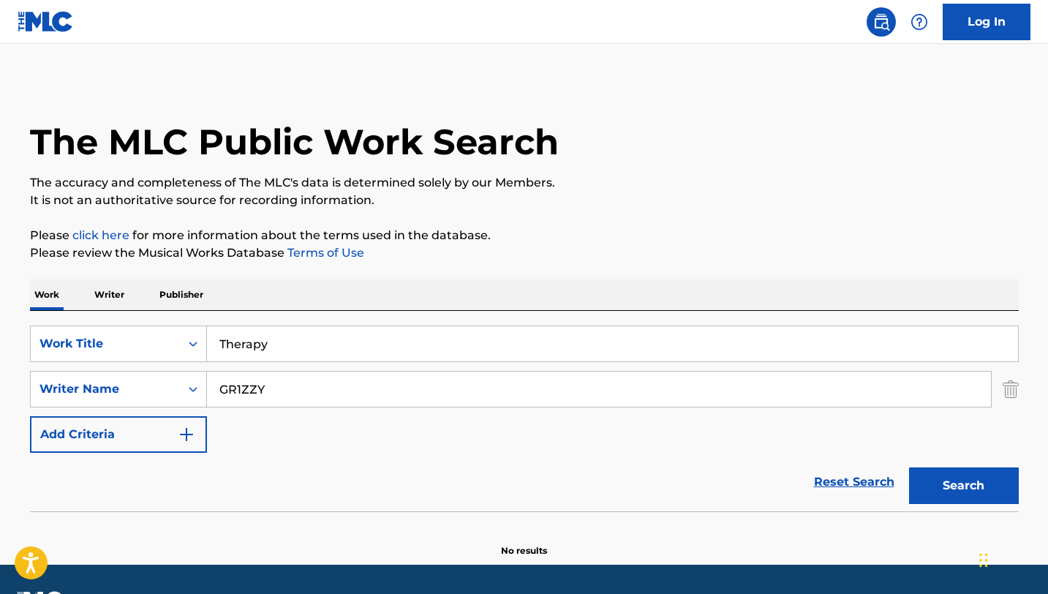
click at [346, 355] on input "Therapy" at bounding box center [612, 343] width 811 height 35
paste input "Therapy"
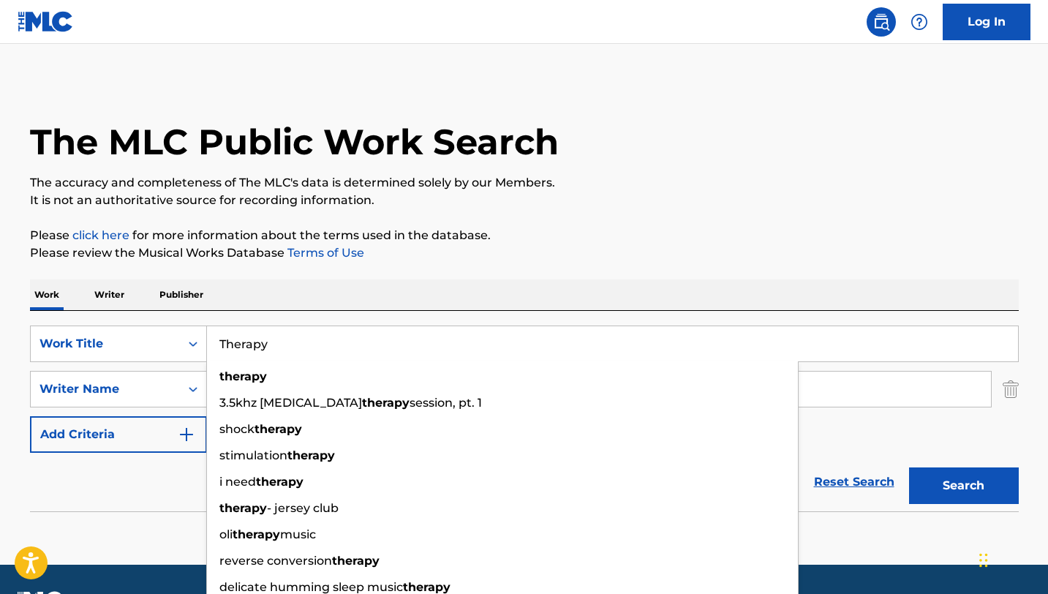
type input "Therapy"
click at [447, 267] on div "The MLC Public Work Search The accuracy and completeness of The MLC's data is d…" at bounding box center [523, 318] width 1023 height 477
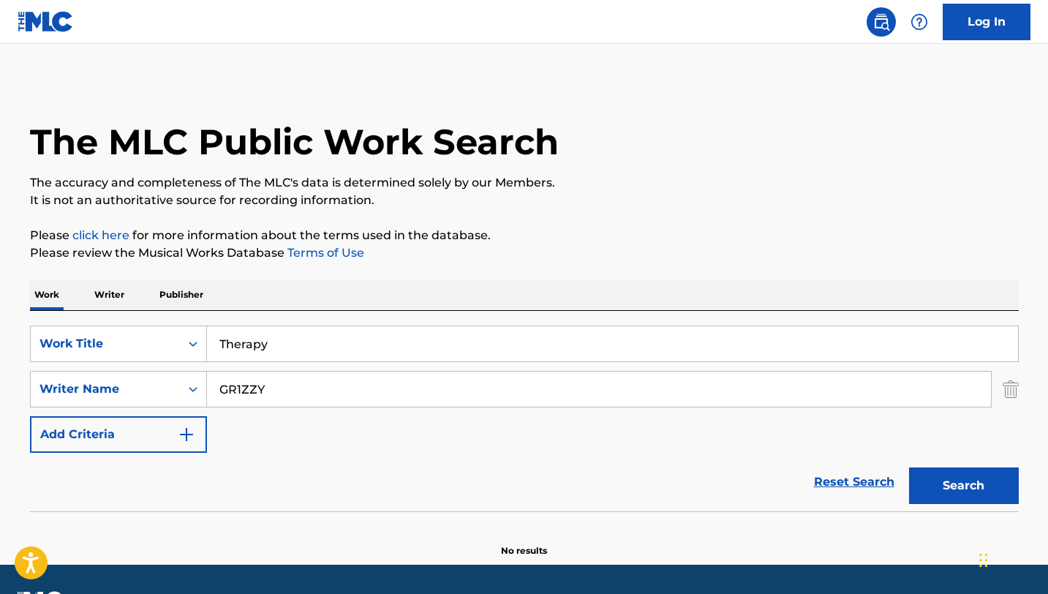
click at [338, 405] on input "GR1ZZY" at bounding box center [599, 388] width 784 height 35
click at [909, 467] on button "Search" at bounding box center [964, 485] width 110 height 37
click at [245, 395] on input "stayready" at bounding box center [599, 388] width 784 height 35
click at [241, 390] on input "stayready" at bounding box center [599, 388] width 784 height 35
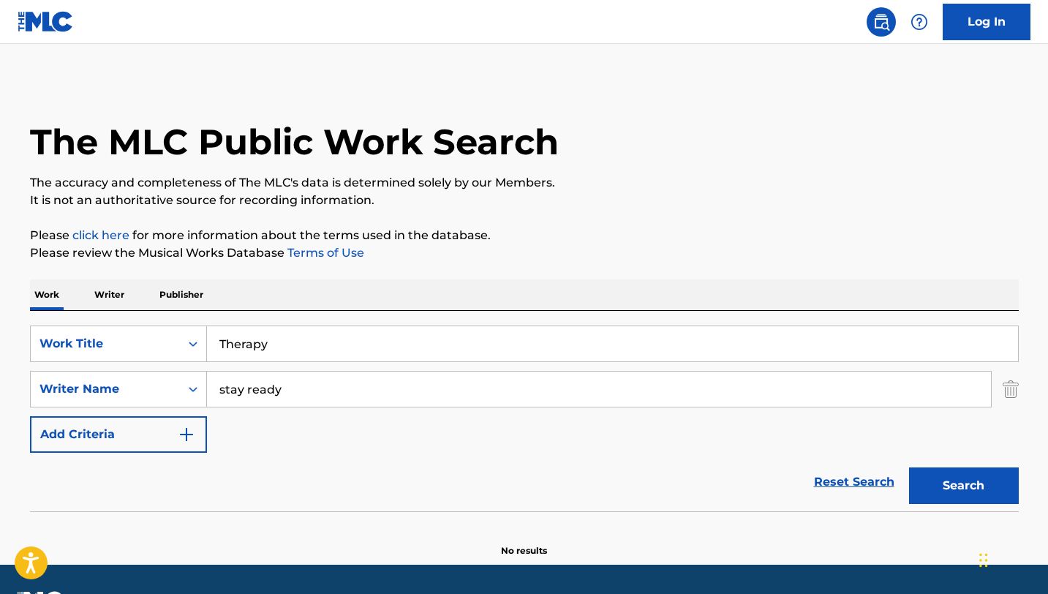
type input "stay ready"
click at [909, 467] on button "Search" at bounding box center [964, 485] width 110 height 37
click at [303, 352] on input "Therapy" at bounding box center [612, 343] width 811 height 35
